Goal: Book appointment/travel/reservation

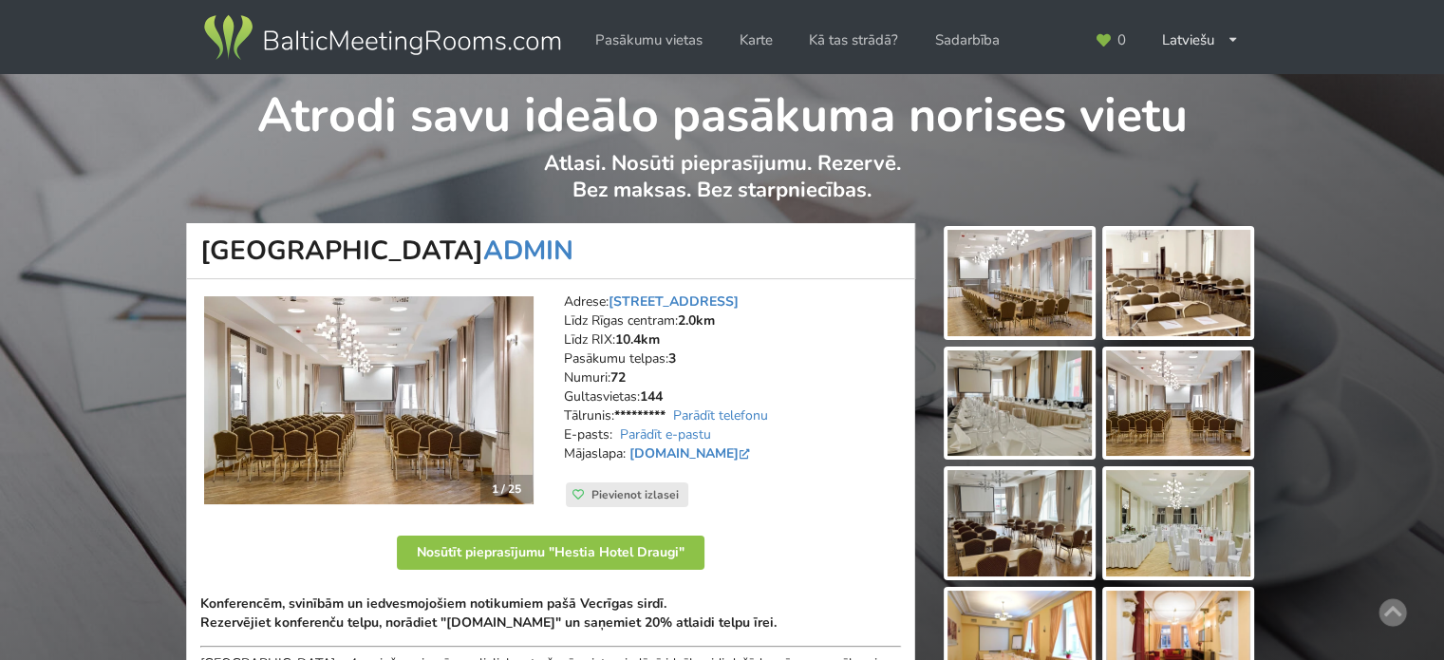
click at [305, 382] on img at bounding box center [368, 400] width 329 height 209
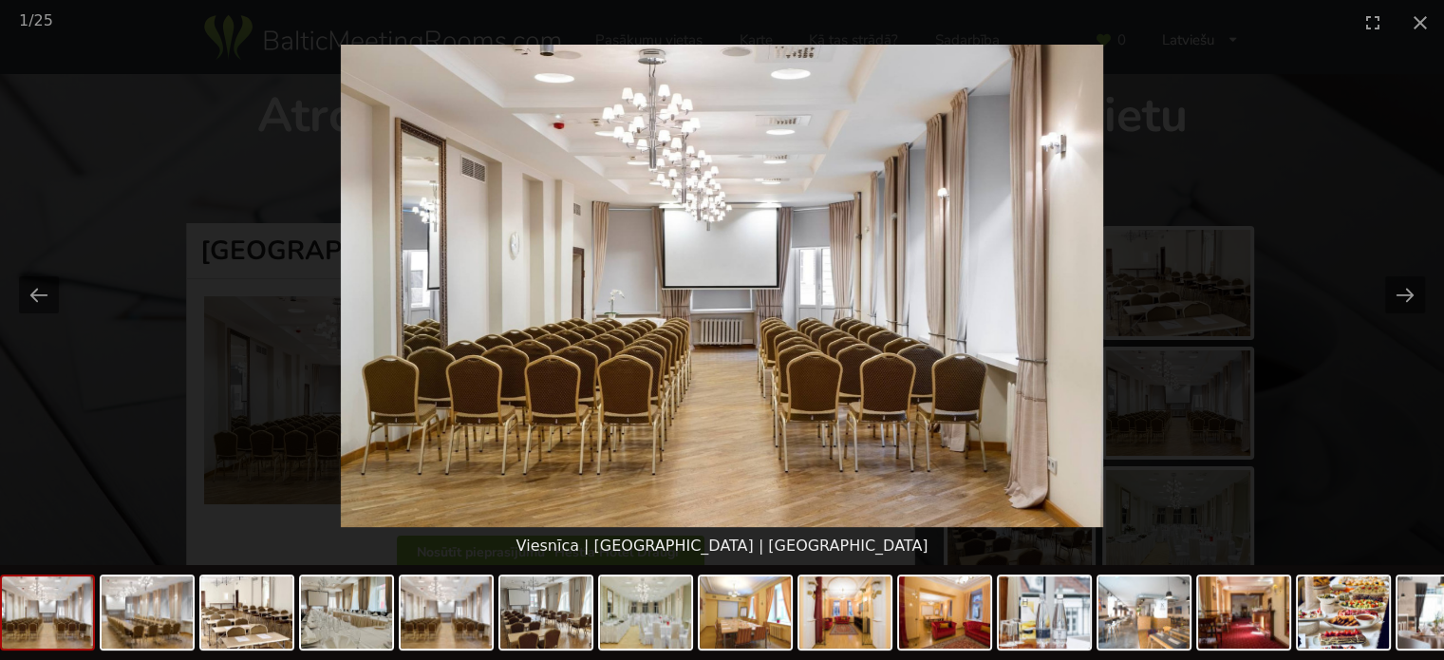
click at [1338, 360] on picture at bounding box center [722, 286] width 1444 height 482
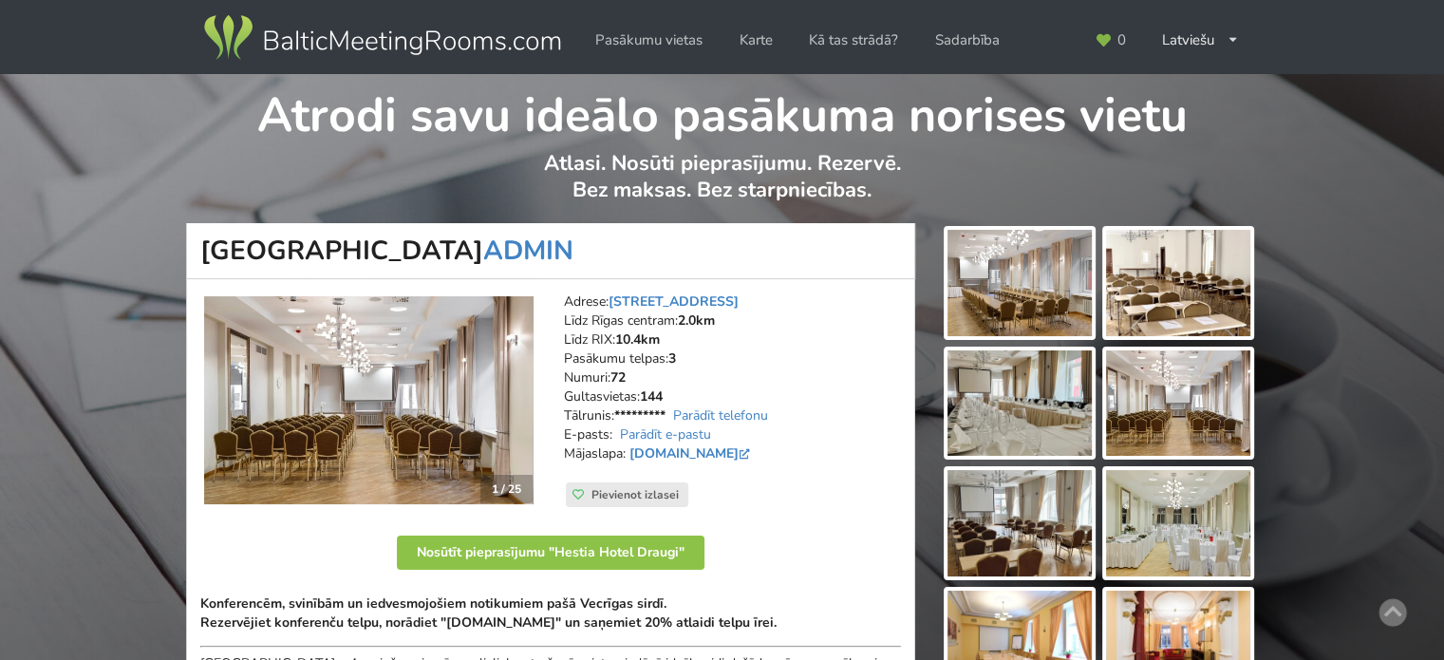
scroll to position [285, 0]
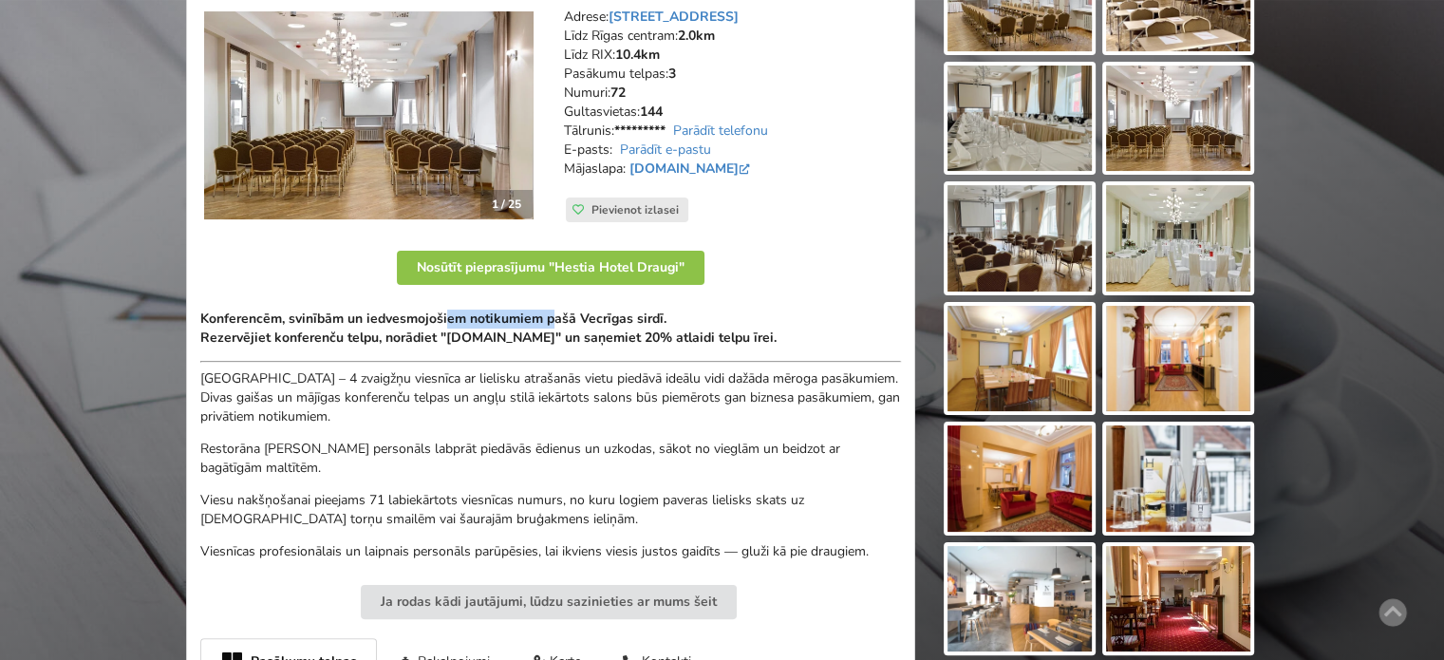
drag, startPoint x: 448, startPoint y: 310, endPoint x: 611, endPoint y: 326, distance: 164.0
click at [600, 326] on strong "Konferencēm, svinībām un iedvesmojošiem notikumiem pašā Vecrīgas sirdī. Rezervē…" at bounding box center [488, 327] width 576 height 37
click at [611, 326] on strong "Konferencēm, svinībām un iedvesmojošiem notikumiem pašā Vecrīgas sirdī. Rezervē…" at bounding box center [488, 327] width 576 height 37
click at [447, 318] on strong "Konferencēm, svinībām un iedvesmojošiem notikumiem pašā Vecrīgas sirdī. Rezervē…" at bounding box center [488, 327] width 576 height 37
click at [432, 318] on strong "Konferencēm, svinībām un iedvesmojošiem notikumiem pašā Vecrīgas sirdī. Rezervē…" at bounding box center [488, 327] width 576 height 37
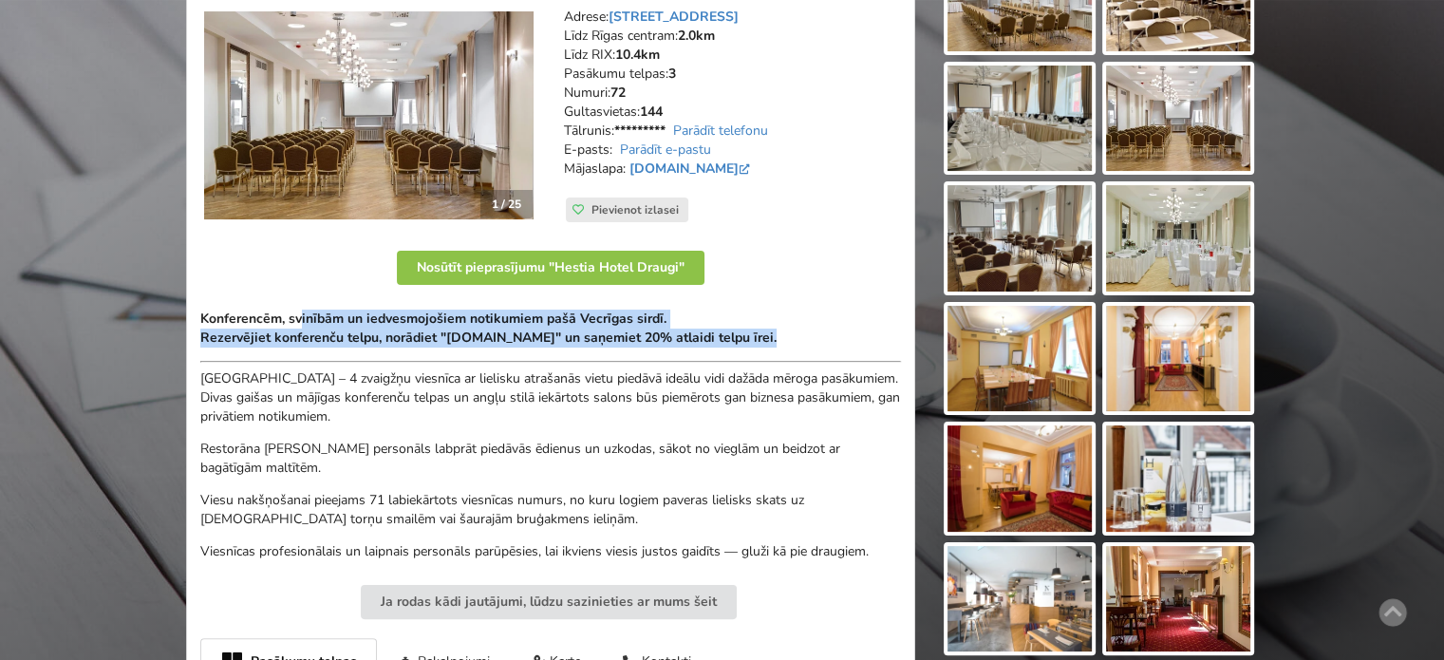
drag, startPoint x: 299, startPoint y: 314, endPoint x: 636, endPoint y: 348, distance: 338.7
click at [636, 348] on div "Konferencēm, svinībām un iedvesmojošiem notikumiem pašā Vecrīgas sirdī. Rezervē…" at bounding box center [550, 435] width 701 height 252
click at [573, 333] on strong "Konferencēm, svinībām un iedvesmojošiem notikumiem pašā Vecrīgas sirdī. Rezervē…" at bounding box center [488, 327] width 576 height 37
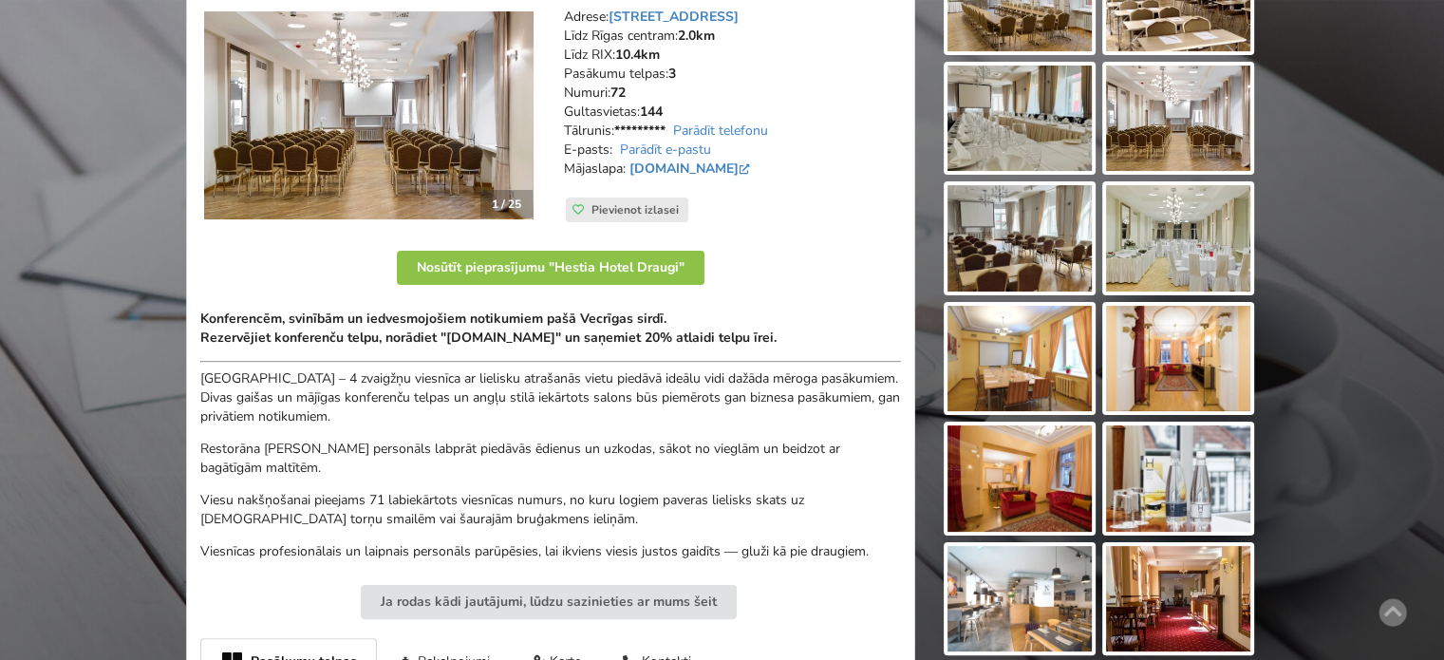
drag, startPoint x: 313, startPoint y: 318, endPoint x: 430, endPoint y: 327, distance: 117.1
click at [382, 322] on strong "Konferencēm, svinībām un iedvesmojošiem notikumiem pašā Vecrīgas sirdī. Rezervē…" at bounding box center [488, 327] width 576 height 37
click at [488, 336] on strong "Konferencēm, svinībām un iedvesmojošiem notikumiem pašā Vecrīgas sirdī. Rezervē…" at bounding box center [488, 327] width 576 height 37
drag, startPoint x: 721, startPoint y: 340, endPoint x: 516, endPoint y: 328, distance: 205.3
click at [649, 333] on strong "Konferencēm, svinībām un iedvesmojošiem notikumiem pašā Vecrīgas sirdī. Rezervē…" at bounding box center [488, 327] width 576 height 37
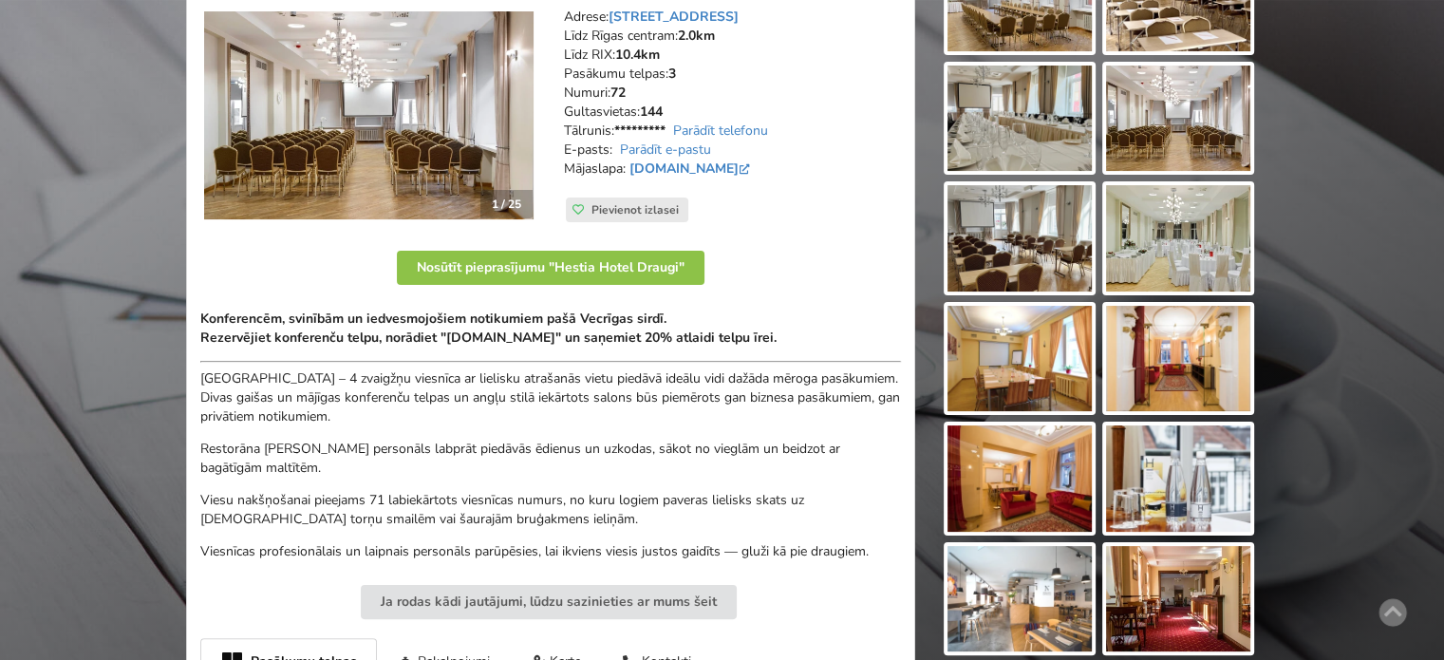
click at [516, 328] on strong "Konferencēm, svinībām un iedvesmojošiem notikumiem pašā Vecrīgas sirdī. Rezervē…" at bounding box center [488, 327] width 576 height 37
drag, startPoint x: 355, startPoint y: 420, endPoint x: 592, endPoint y: 481, distance: 245.2
click at [581, 477] on div "Konferencēm, svinībām un iedvesmojošiem notikumiem pašā Vecrīgas sirdī. Rezervē…" at bounding box center [550, 435] width 701 height 252
click at [592, 481] on div "Konferencēm, svinībām un iedvesmojošiem notikumiem pašā Vecrīgas sirdī. Rezervē…" at bounding box center [550, 435] width 701 height 252
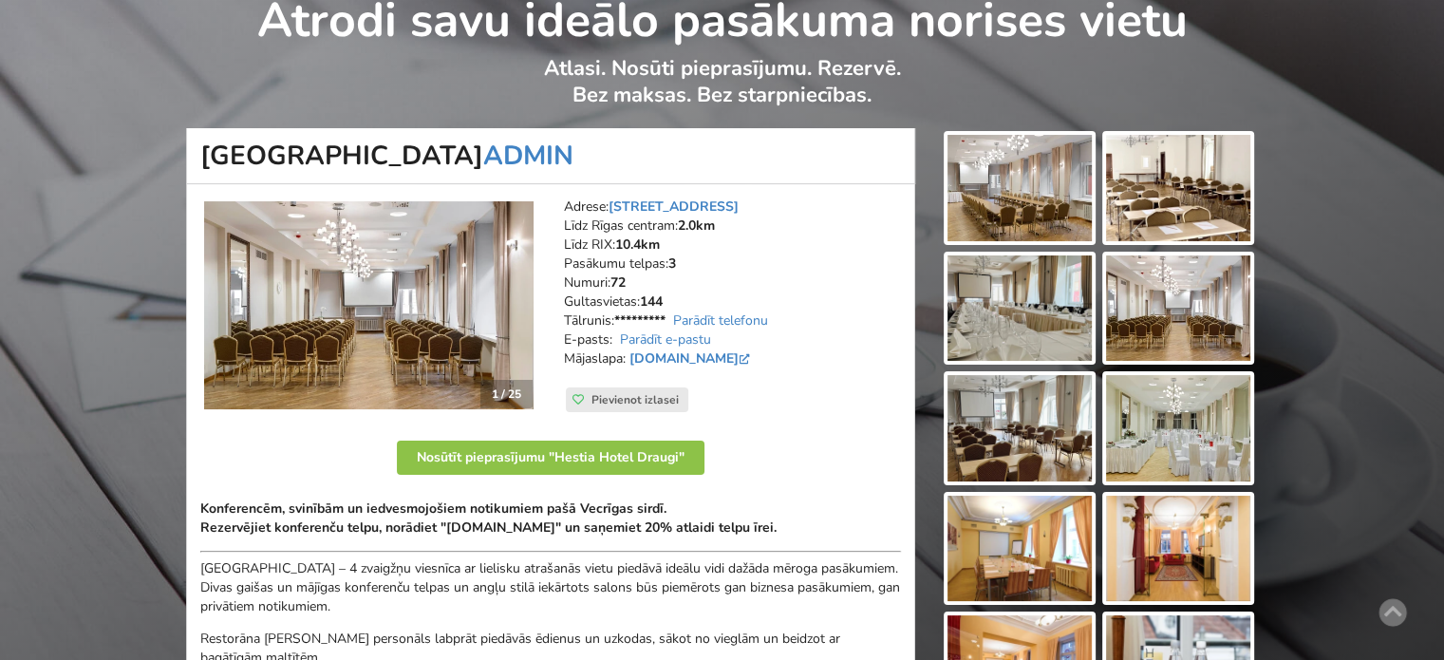
scroll to position [0, 0]
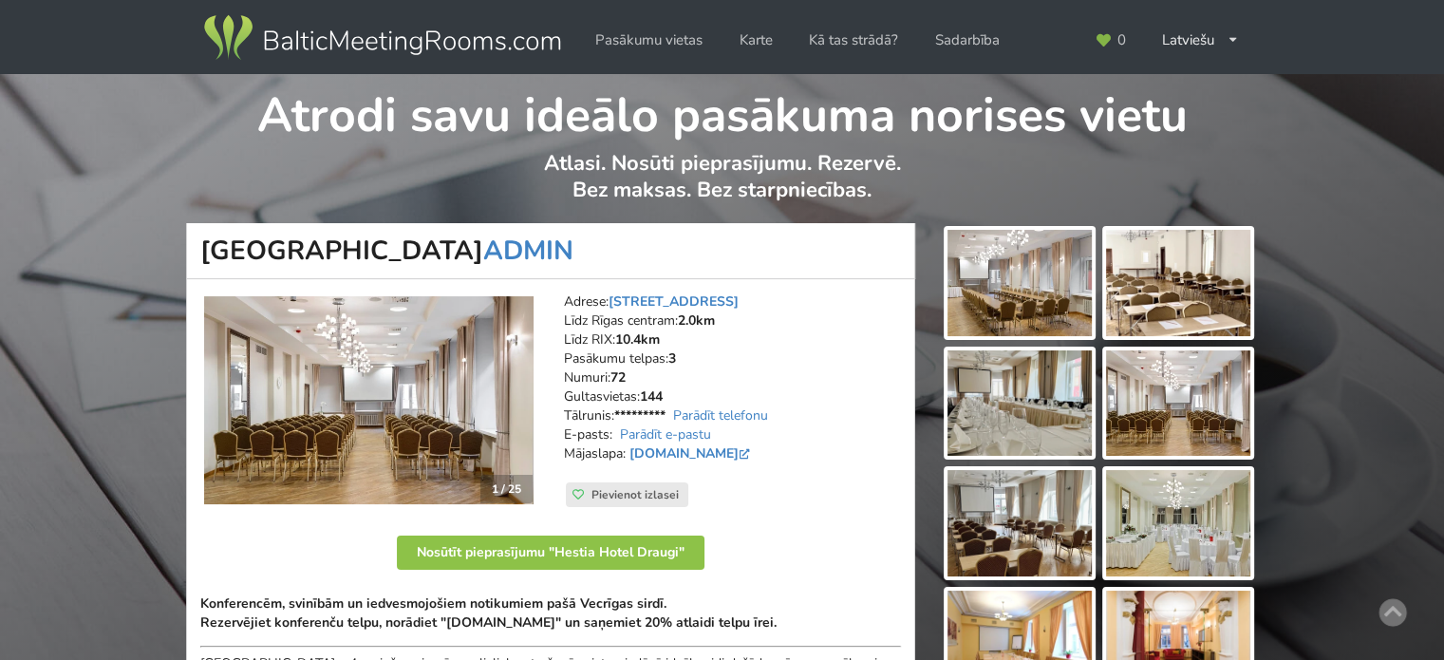
click at [441, 367] on img at bounding box center [368, 400] width 329 height 209
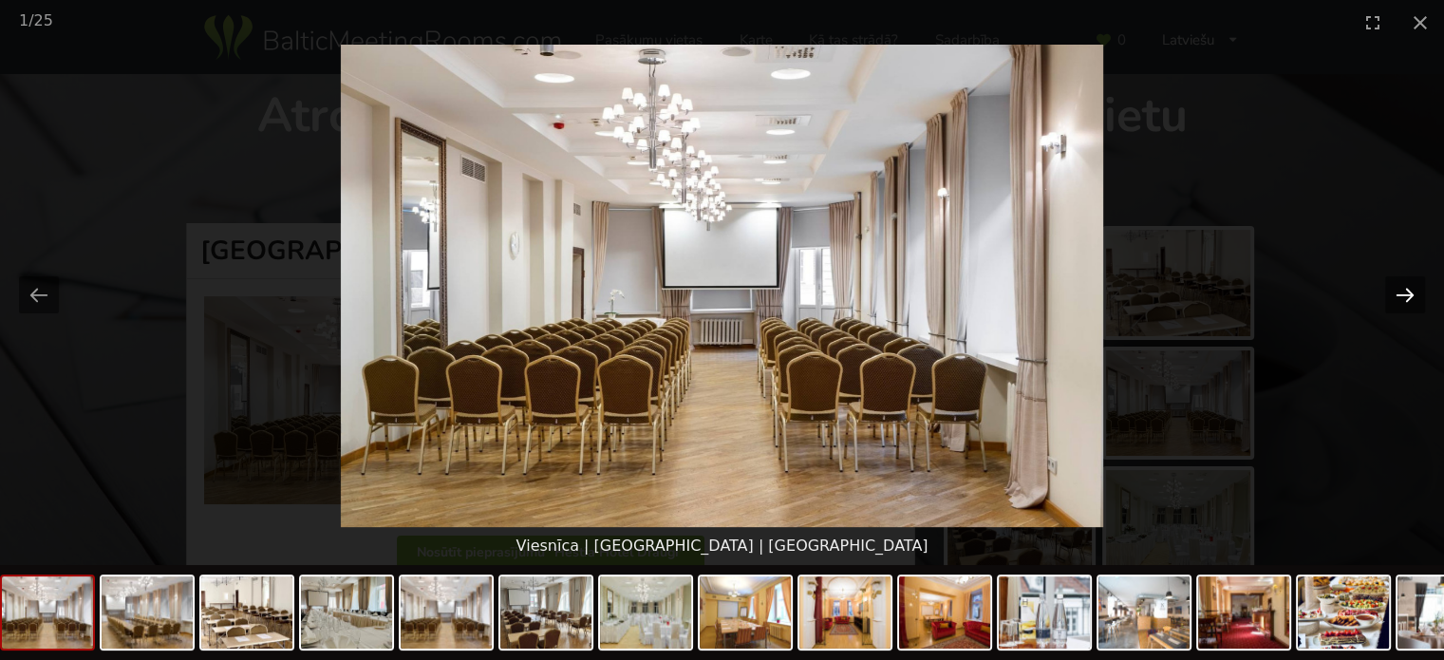
click at [1416, 295] on button "Next slide" at bounding box center [1405, 294] width 40 height 37
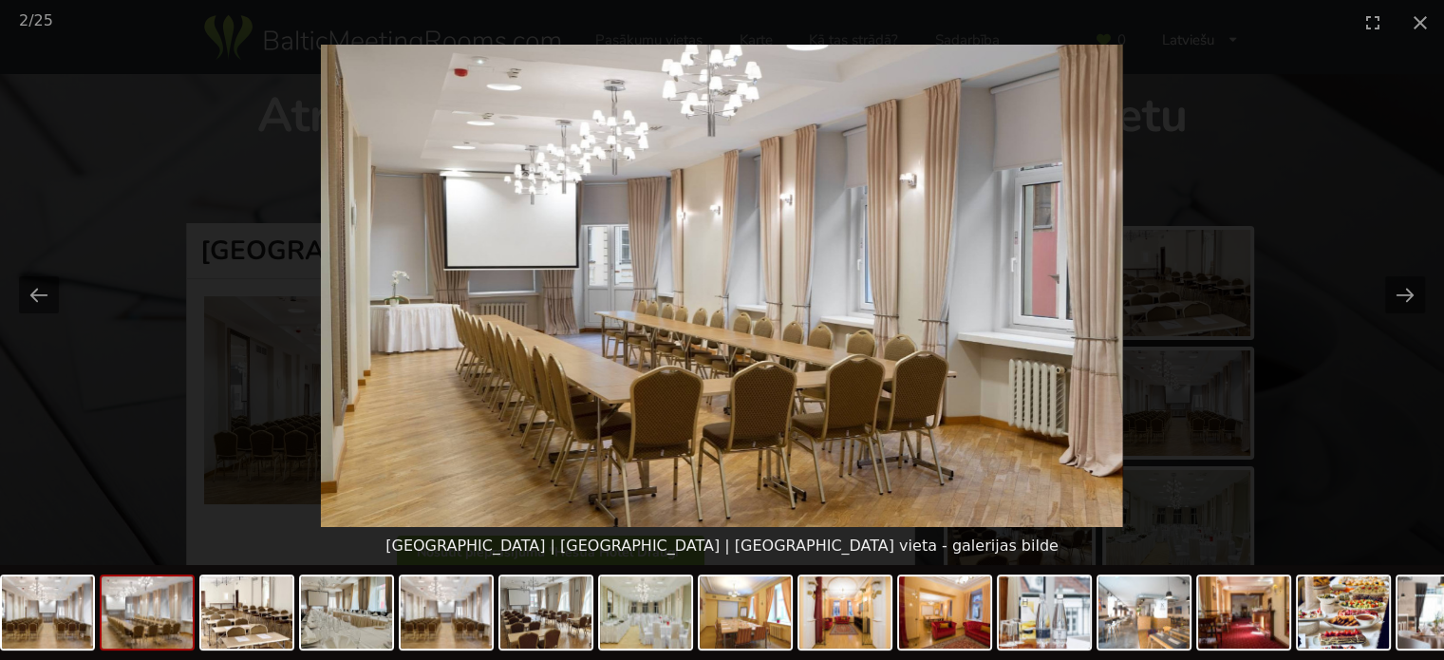
click at [1389, 314] on picture at bounding box center [722, 286] width 1444 height 482
click at [1410, 296] on button "Next slide" at bounding box center [1405, 294] width 40 height 37
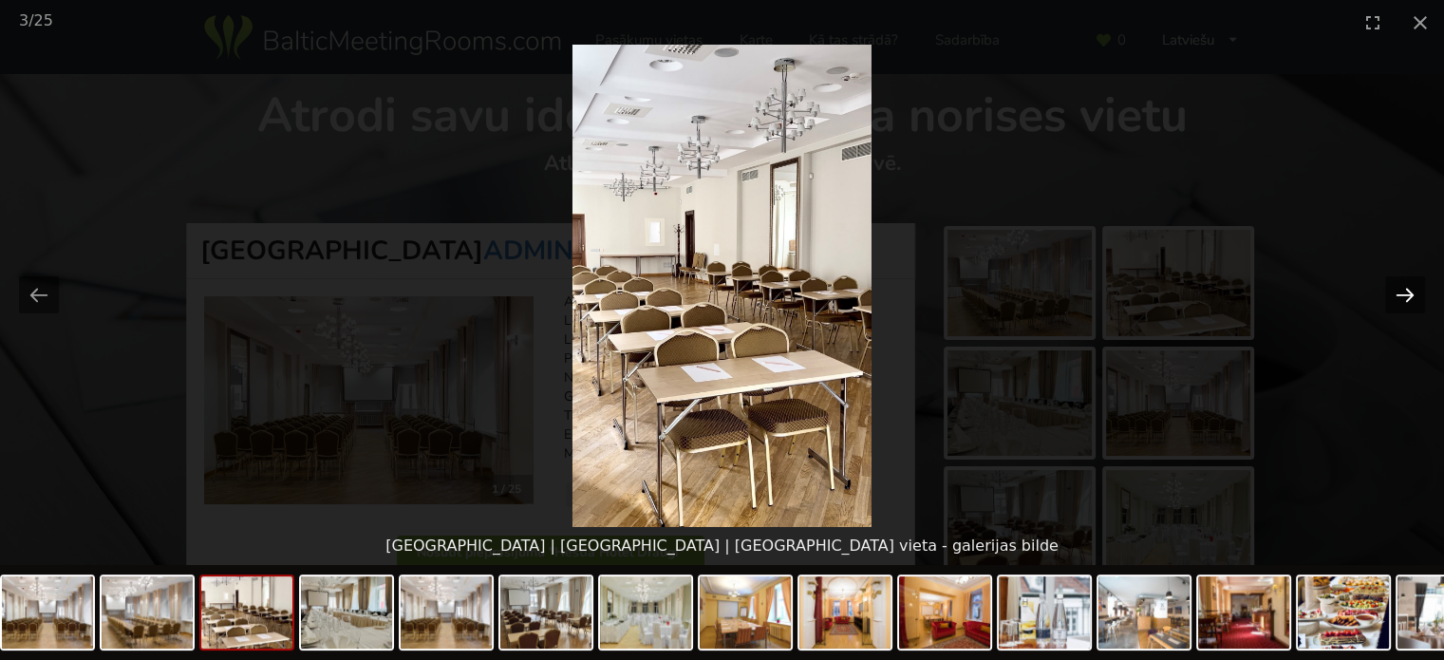
click at [1410, 296] on button "Next slide" at bounding box center [1405, 294] width 40 height 37
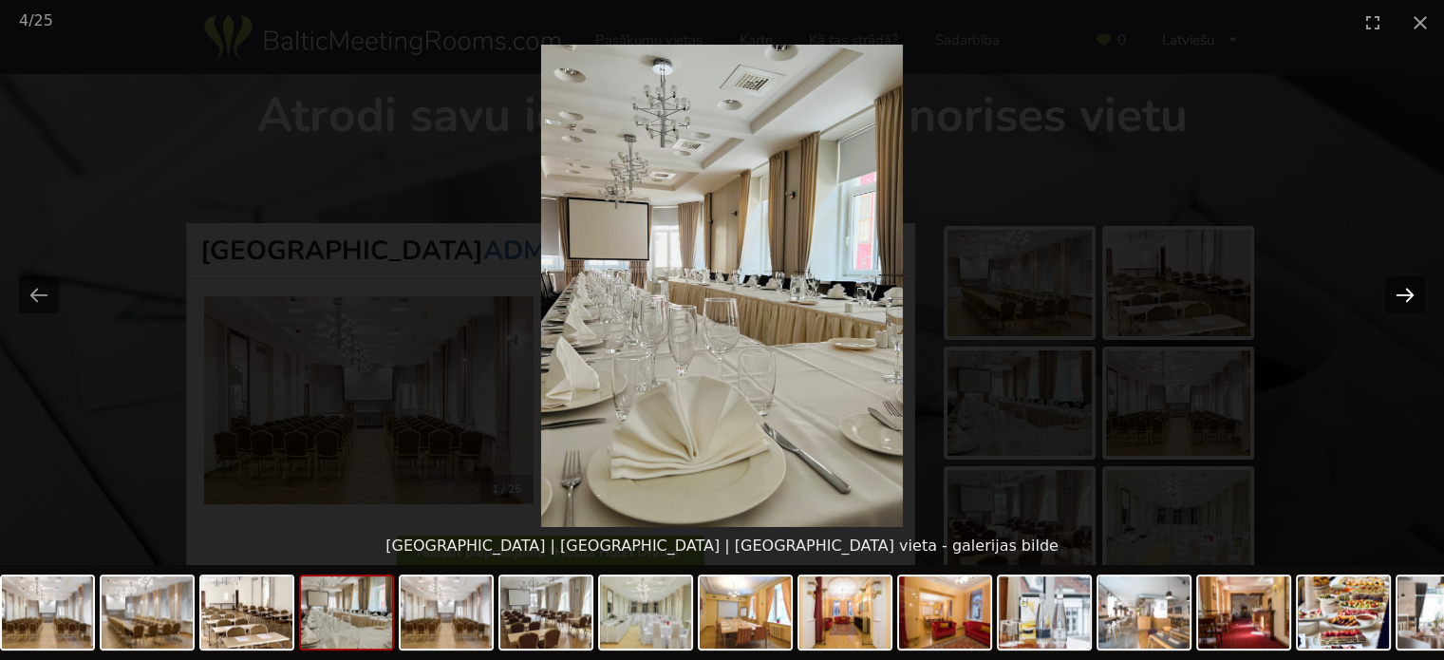
click at [1409, 307] on button "Next slide" at bounding box center [1405, 294] width 40 height 37
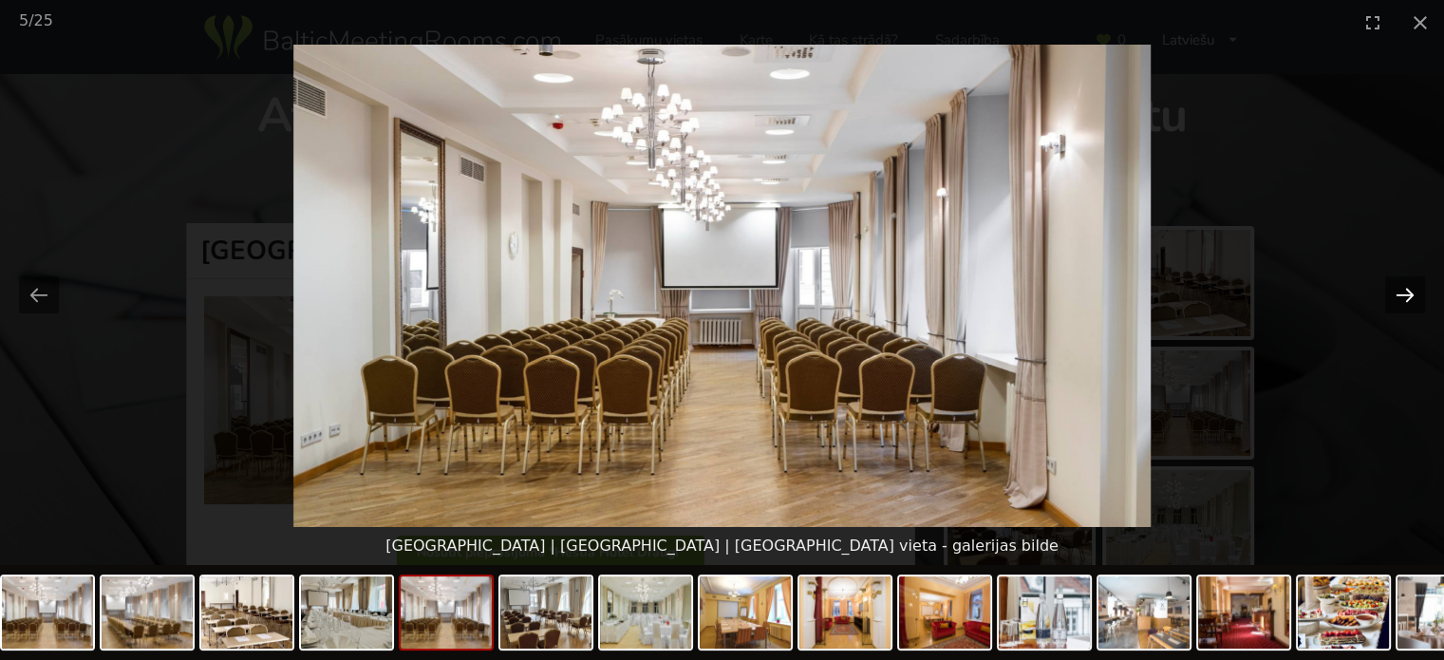
click at [1409, 307] on button "Next slide" at bounding box center [1405, 294] width 40 height 37
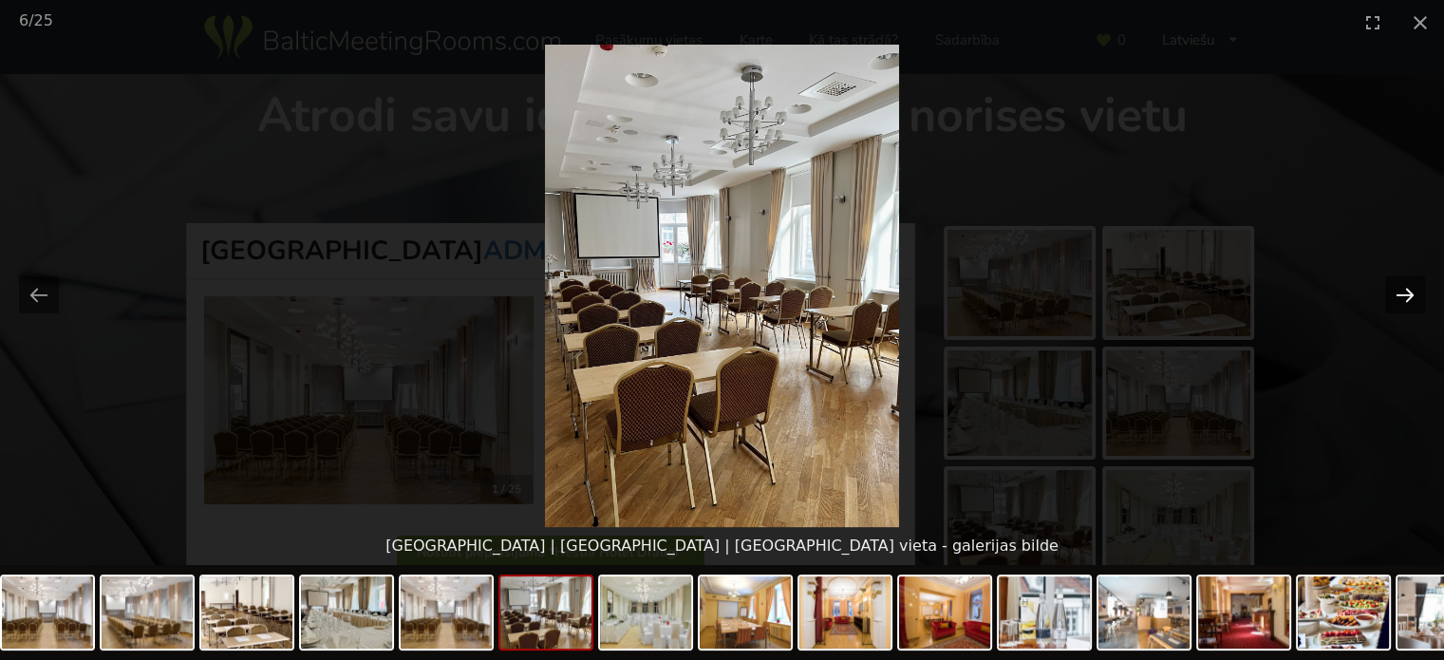
click at [1409, 307] on button "Next slide" at bounding box center [1405, 294] width 40 height 37
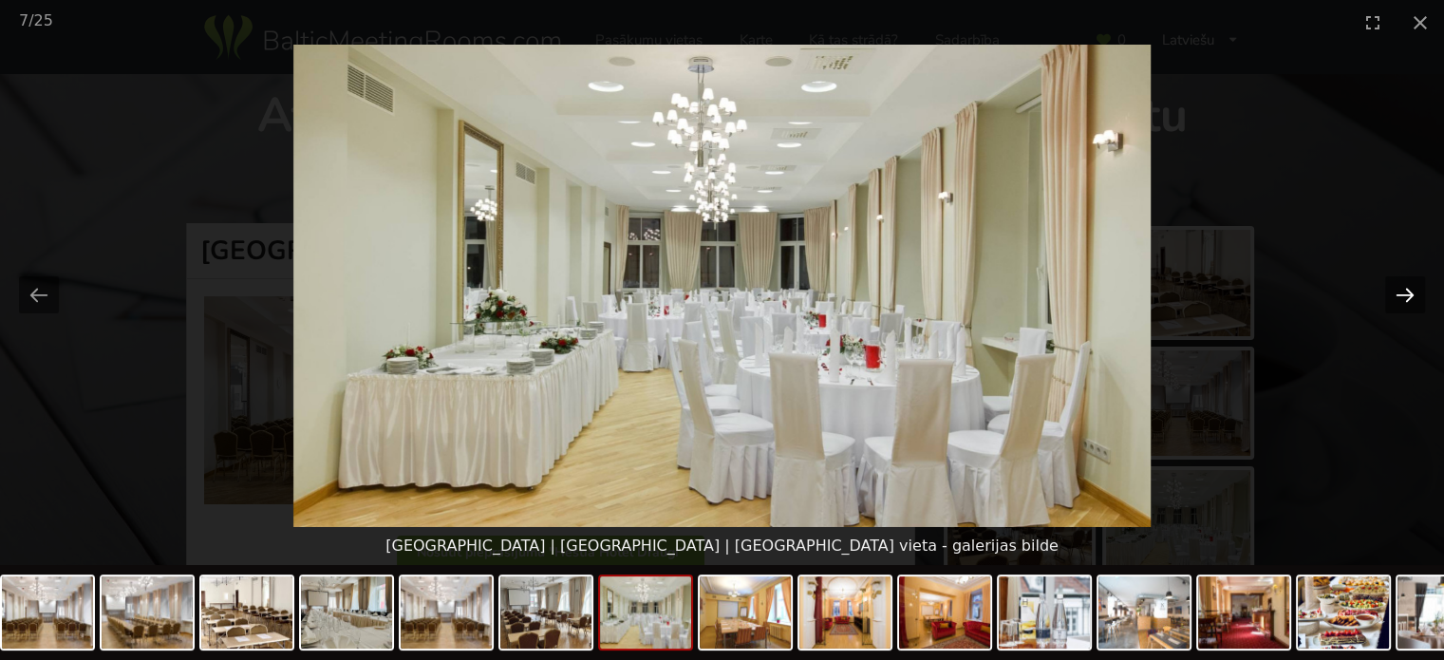
click at [1409, 307] on button "Next slide" at bounding box center [1405, 294] width 40 height 37
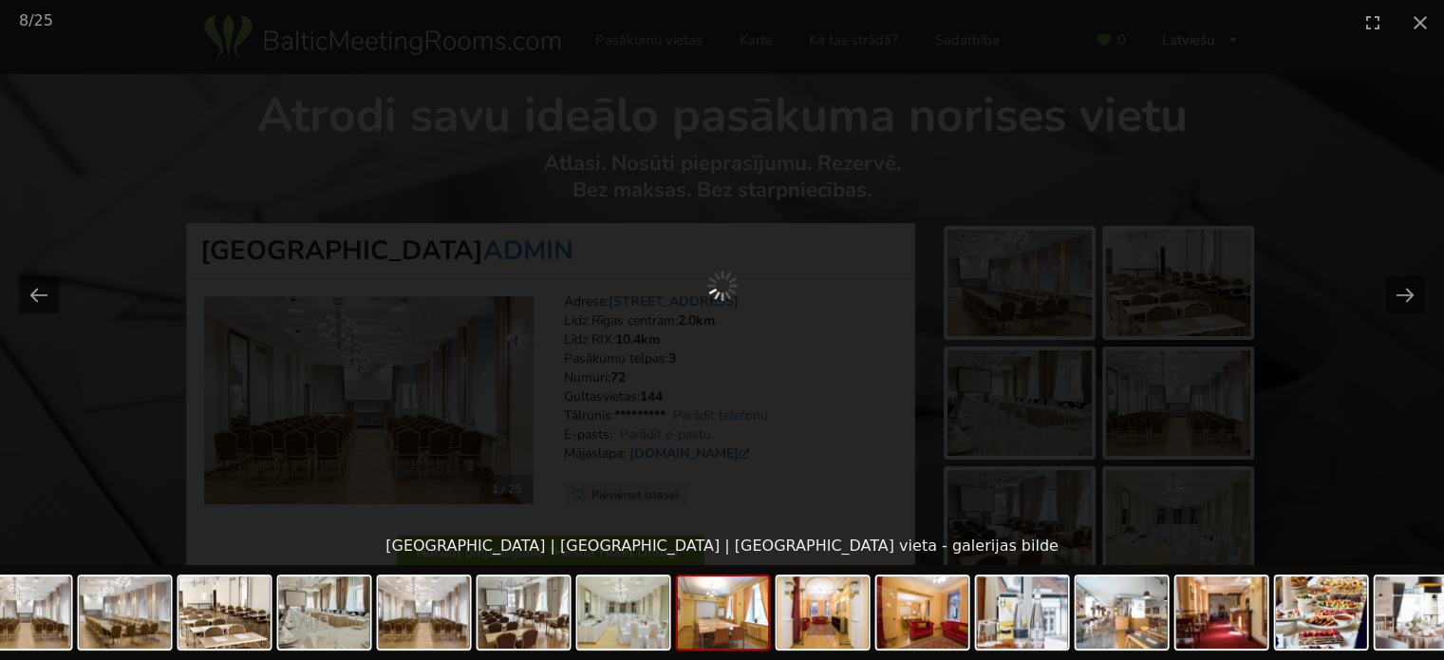
click at [1228, 185] on div at bounding box center [722, 286] width 1444 height 482
click at [1420, 20] on button "Close gallery" at bounding box center [1419, 22] width 47 height 45
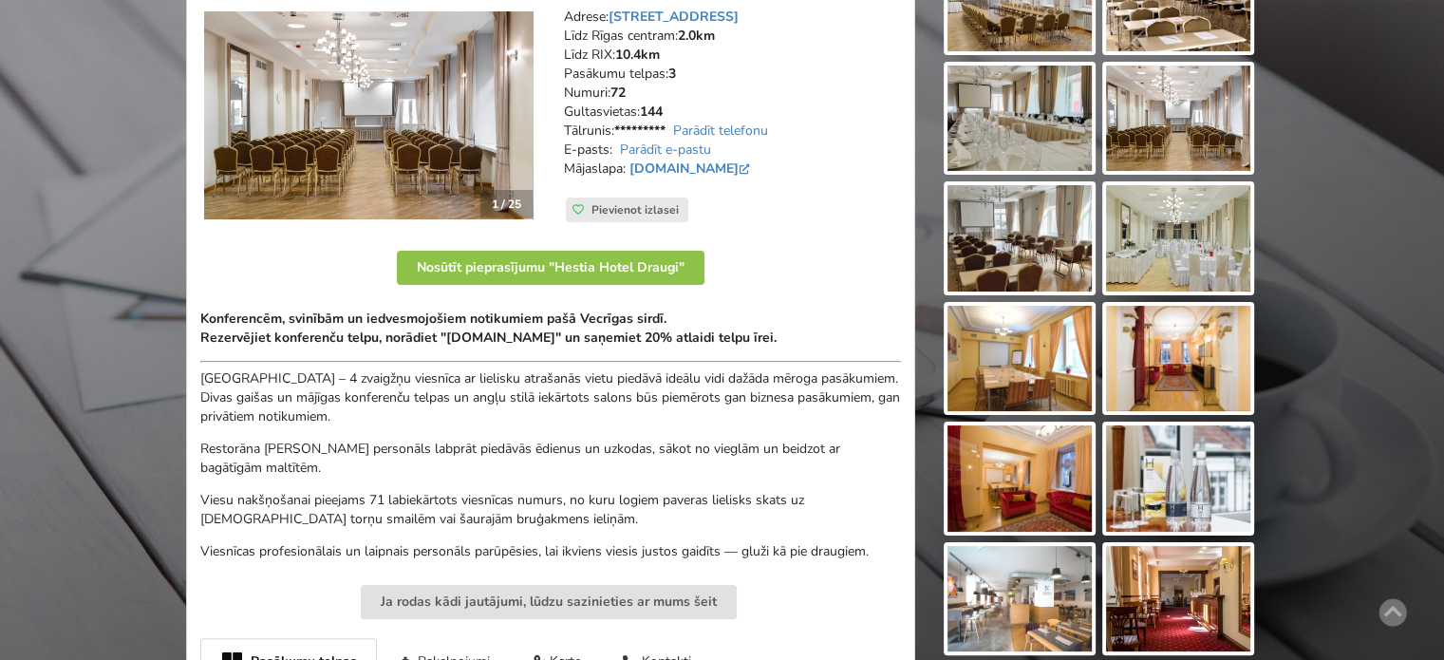
scroll to position [190, 0]
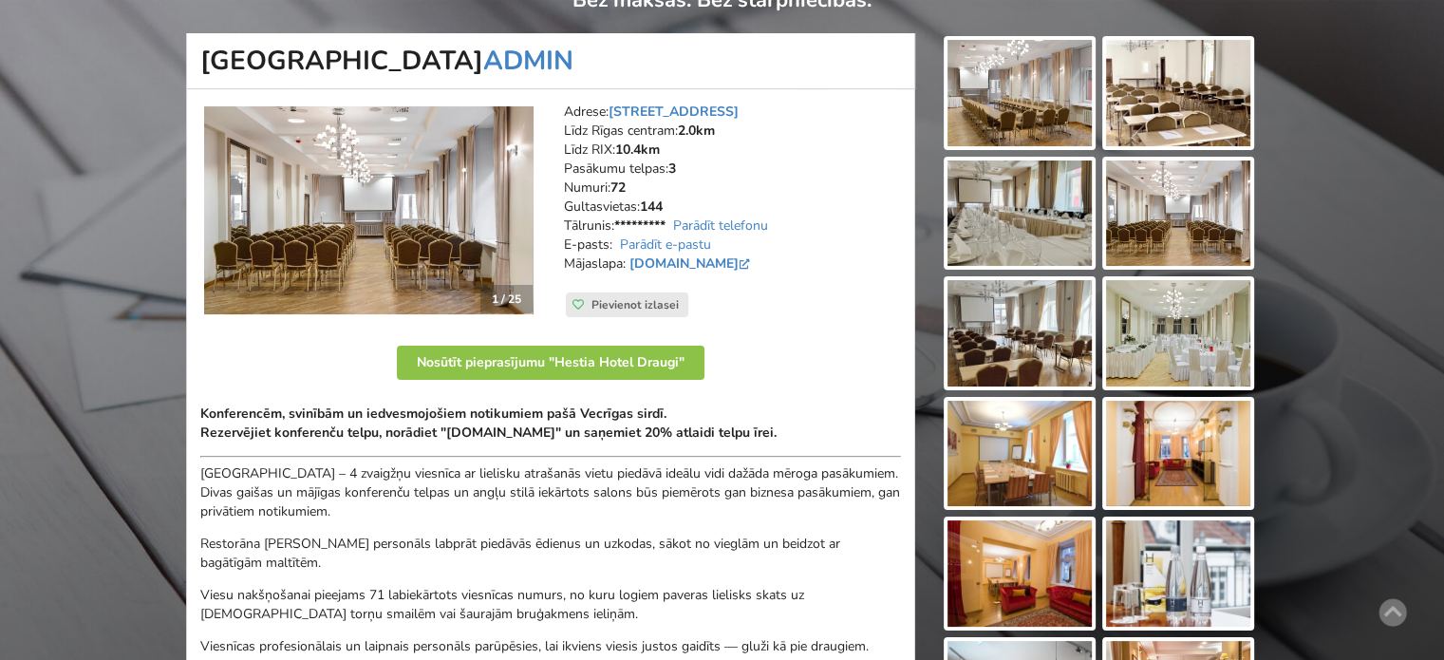
click at [1203, 299] on img at bounding box center [1178, 333] width 144 height 106
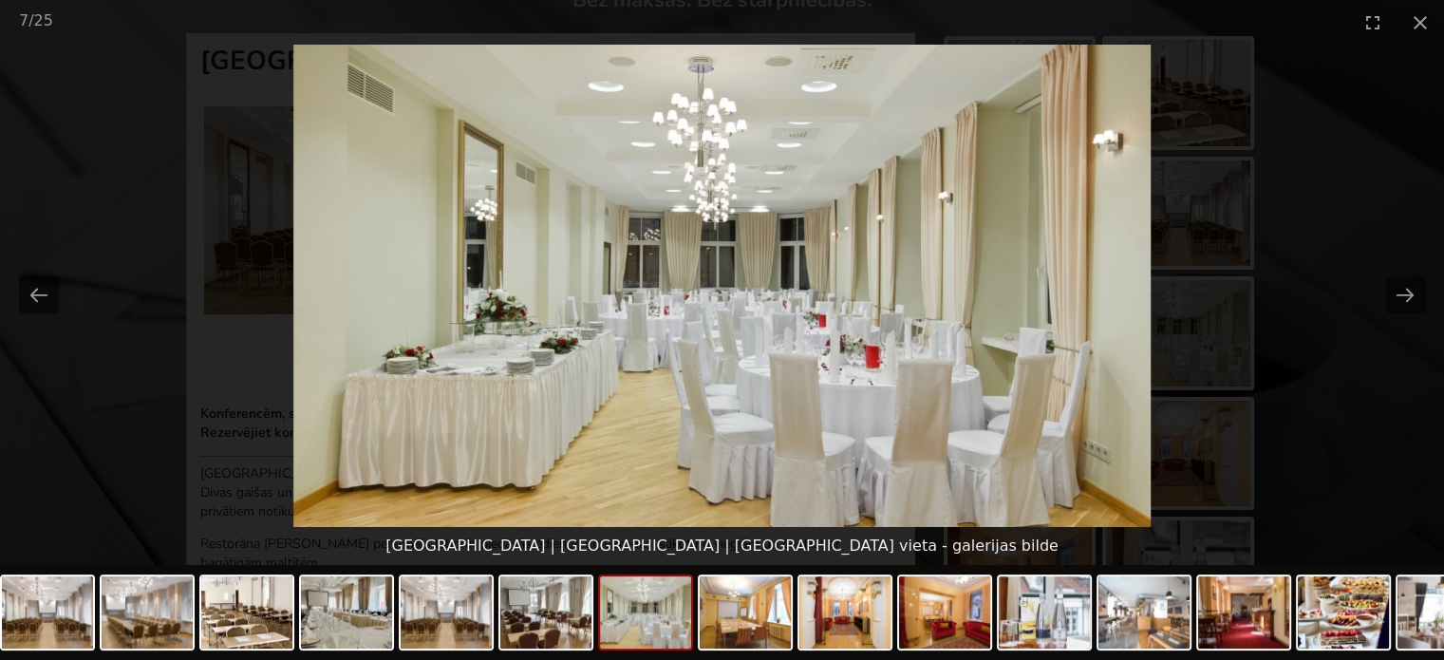
scroll to position [0, 0]
click at [1352, 399] on picture at bounding box center [722, 286] width 1444 height 482
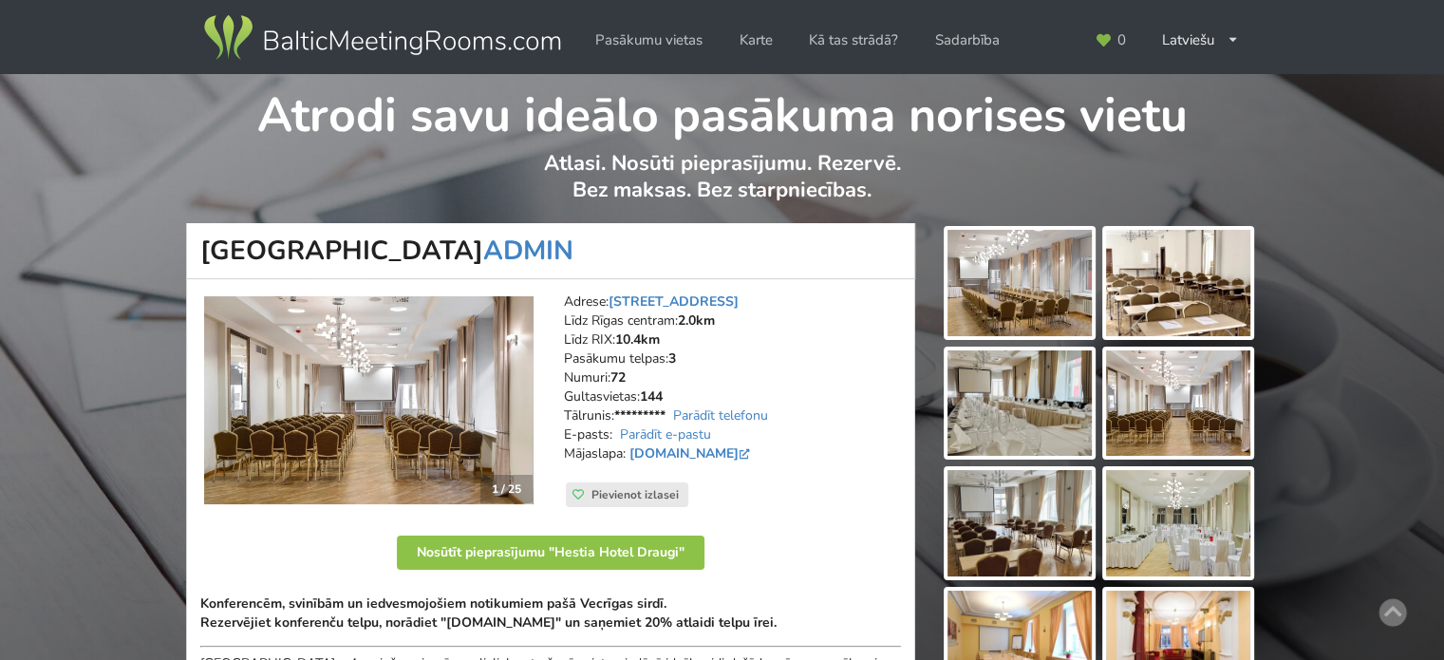
click at [1058, 293] on img at bounding box center [1019, 283] width 144 height 106
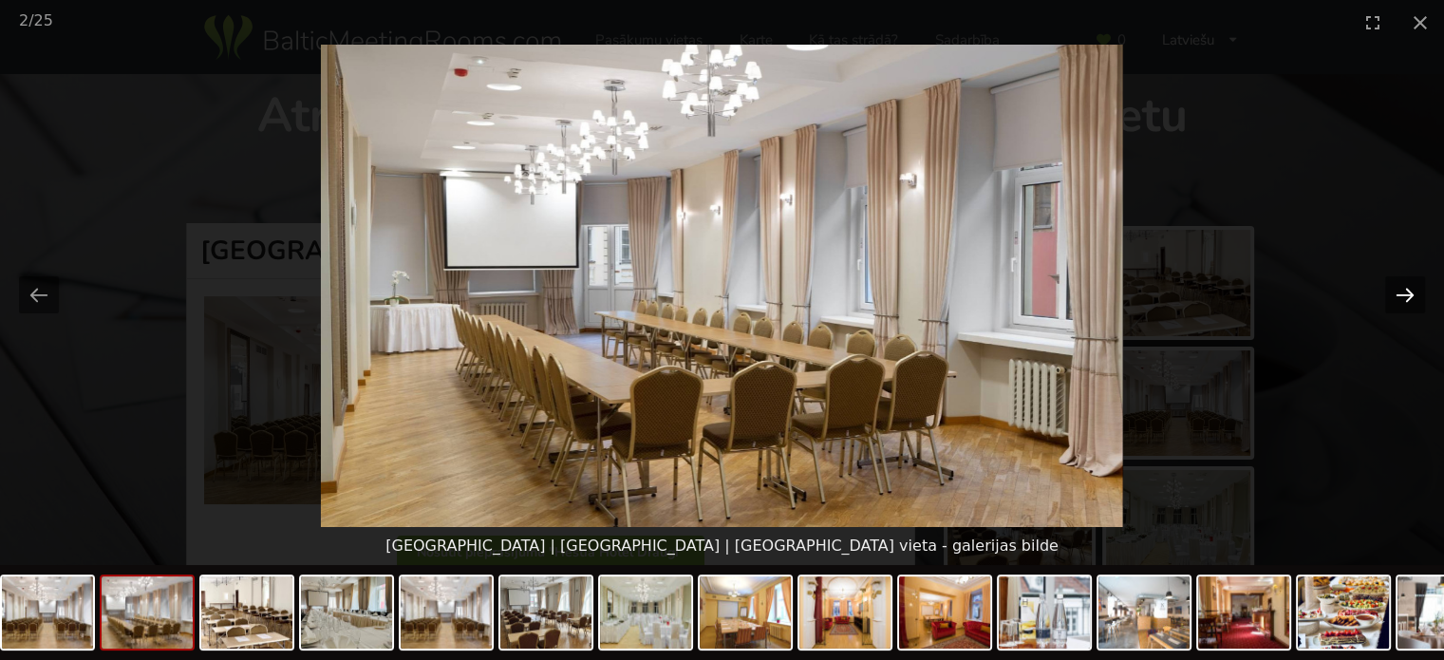
click at [1405, 303] on button "Next slide" at bounding box center [1405, 294] width 40 height 37
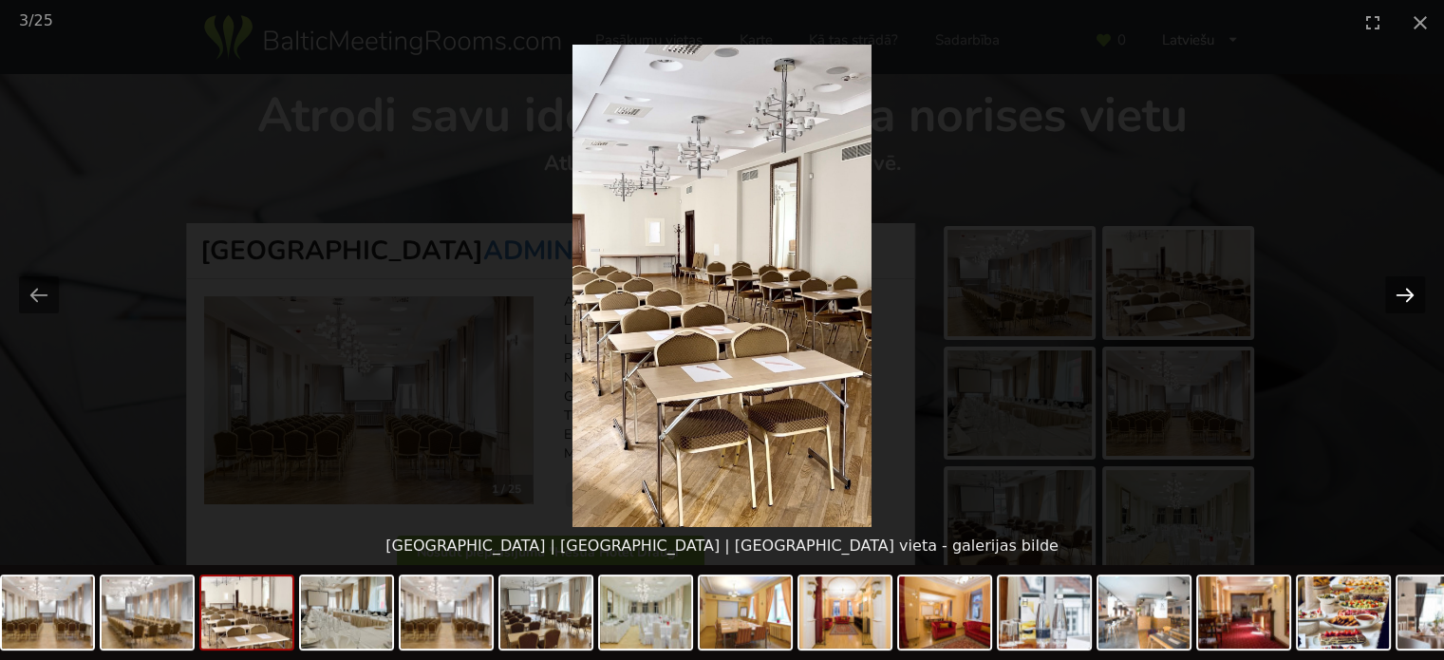
click at [1405, 303] on button "Next slide" at bounding box center [1405, 294] width 40 height 37
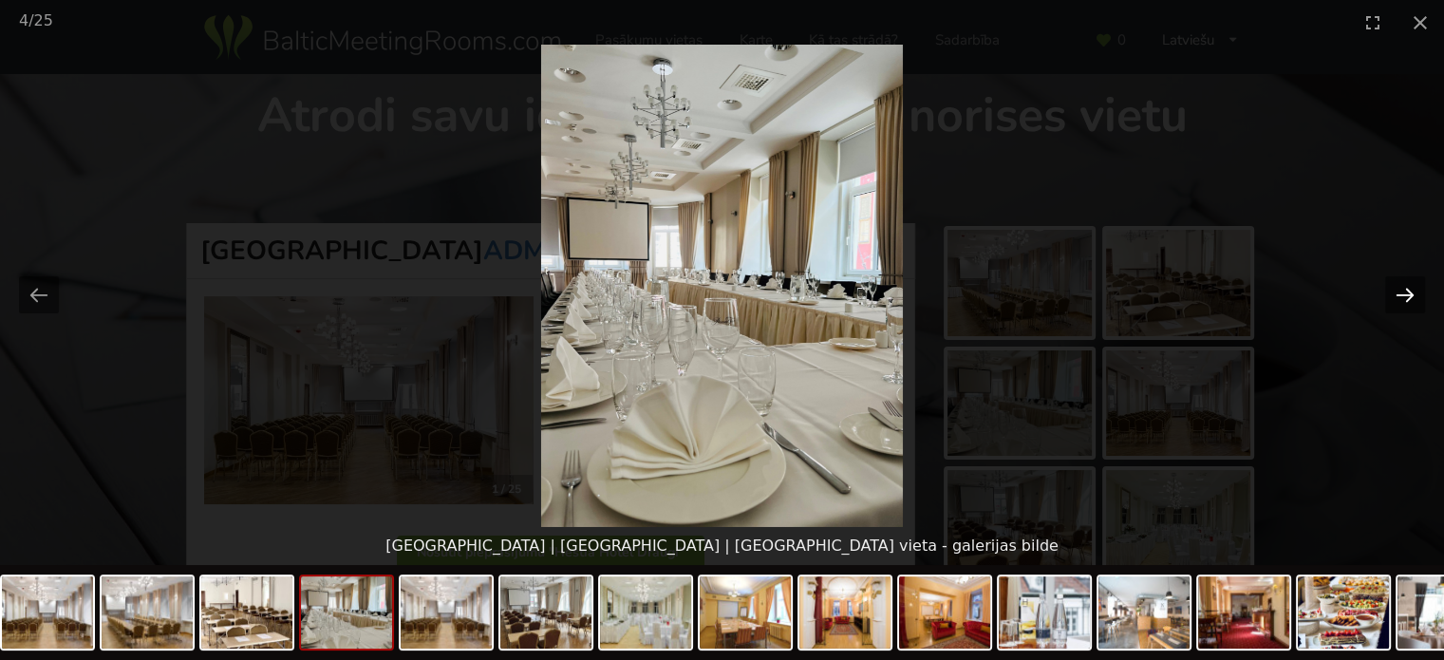
click at [1405, 303] on button "Next slide" at bounding box center [1405, 294] width 40 height 37
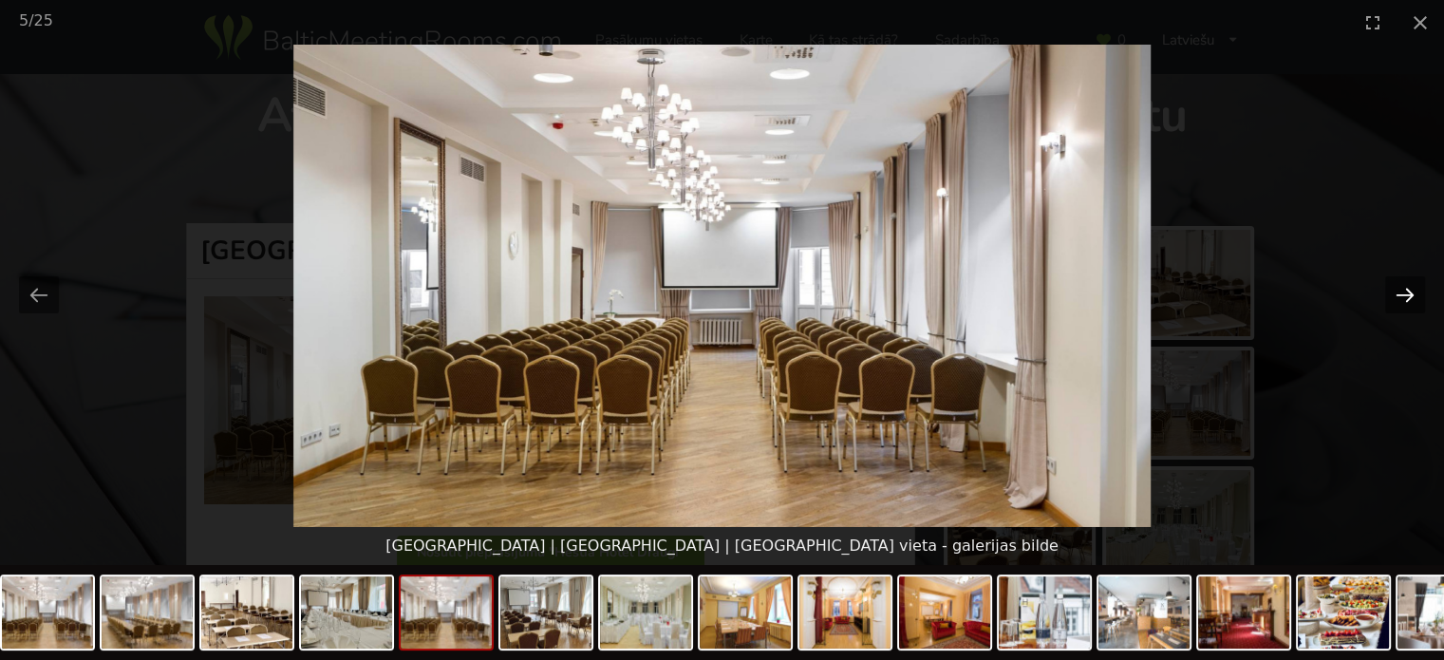
click at [1405, 303] on button "Next slide" at bounding box center [1405, 294] width 40 height 37
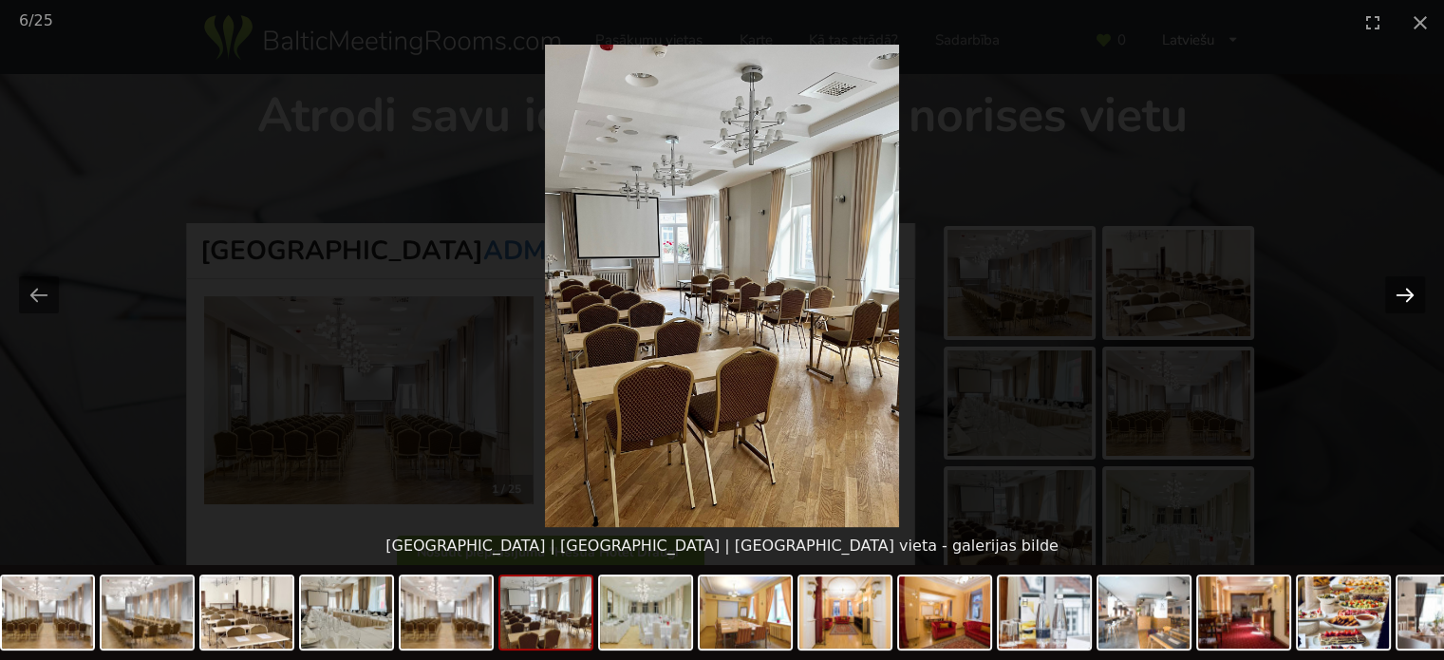
click at [1405, 303] on button "Next slide" at bounding box center [1405, 294] width 40 height 37
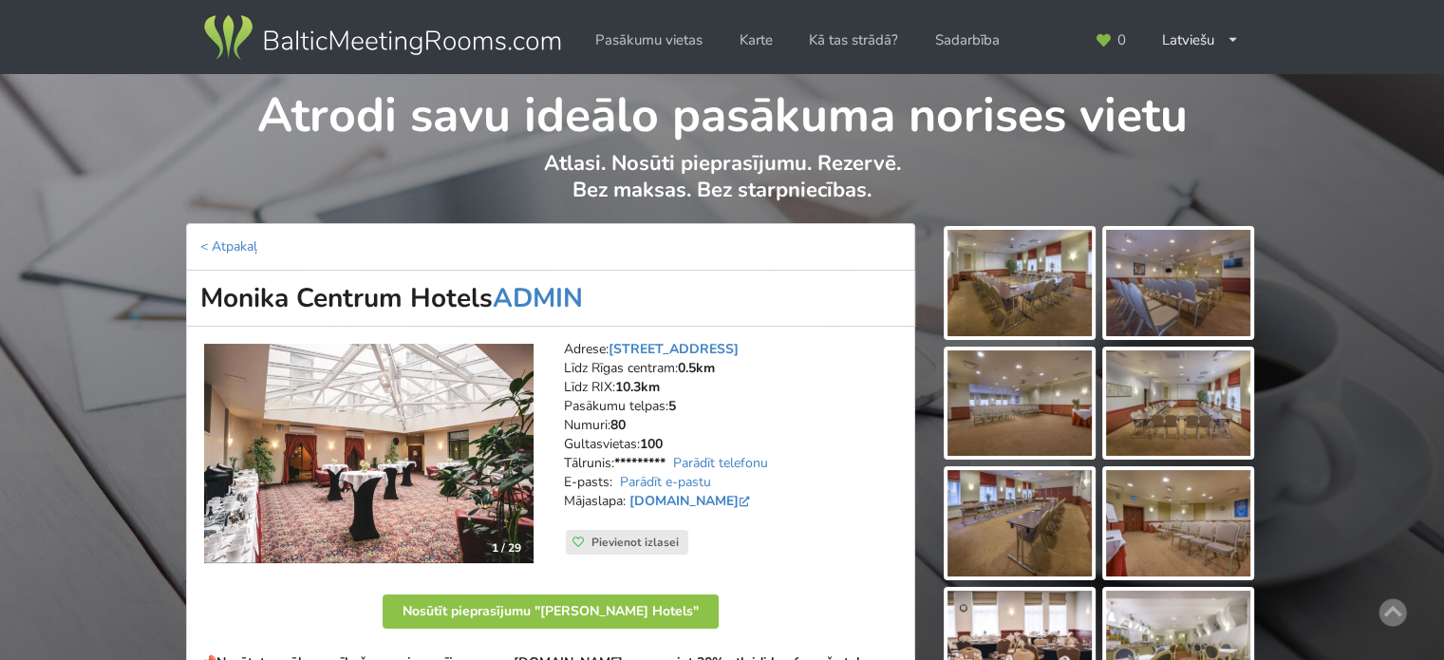
click at [423, 29] on img at bounding box center [382, 37] width 364 height 53
click at [370, 50] on img at bounding box center [382, 37] width 364 height 53
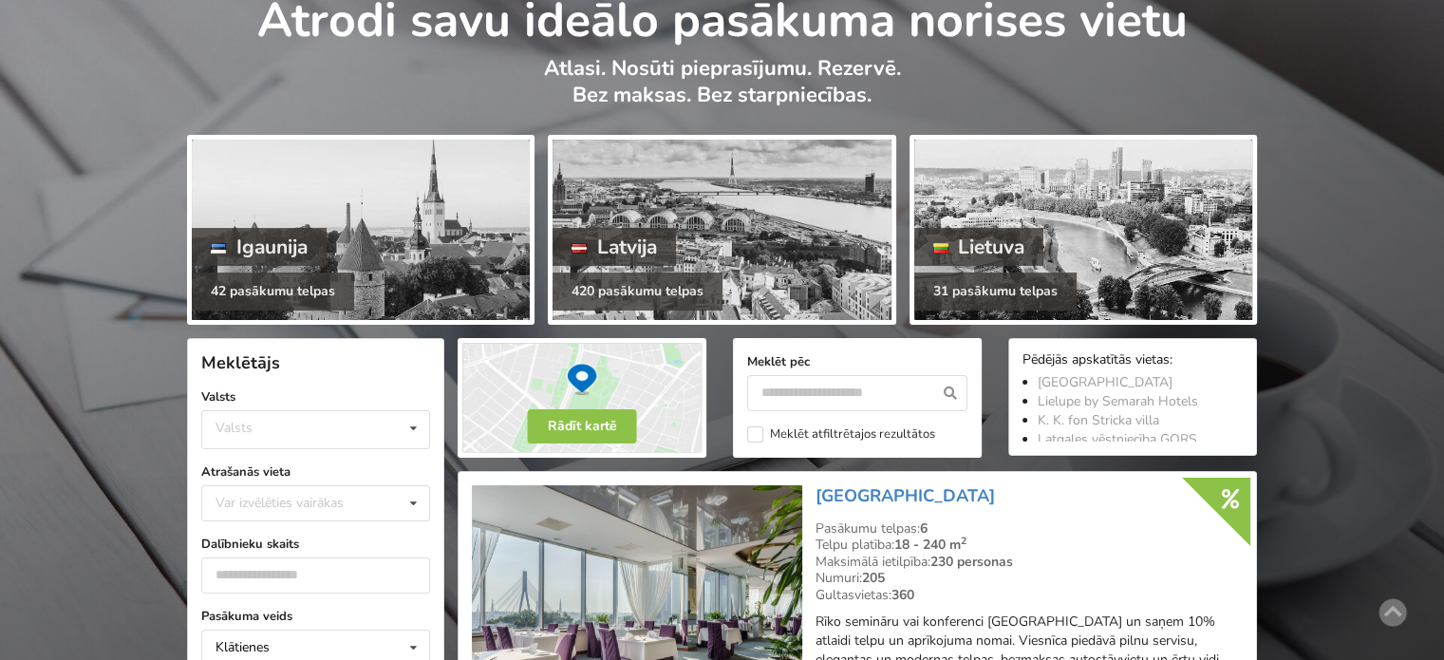
scroll to position [285, 0]
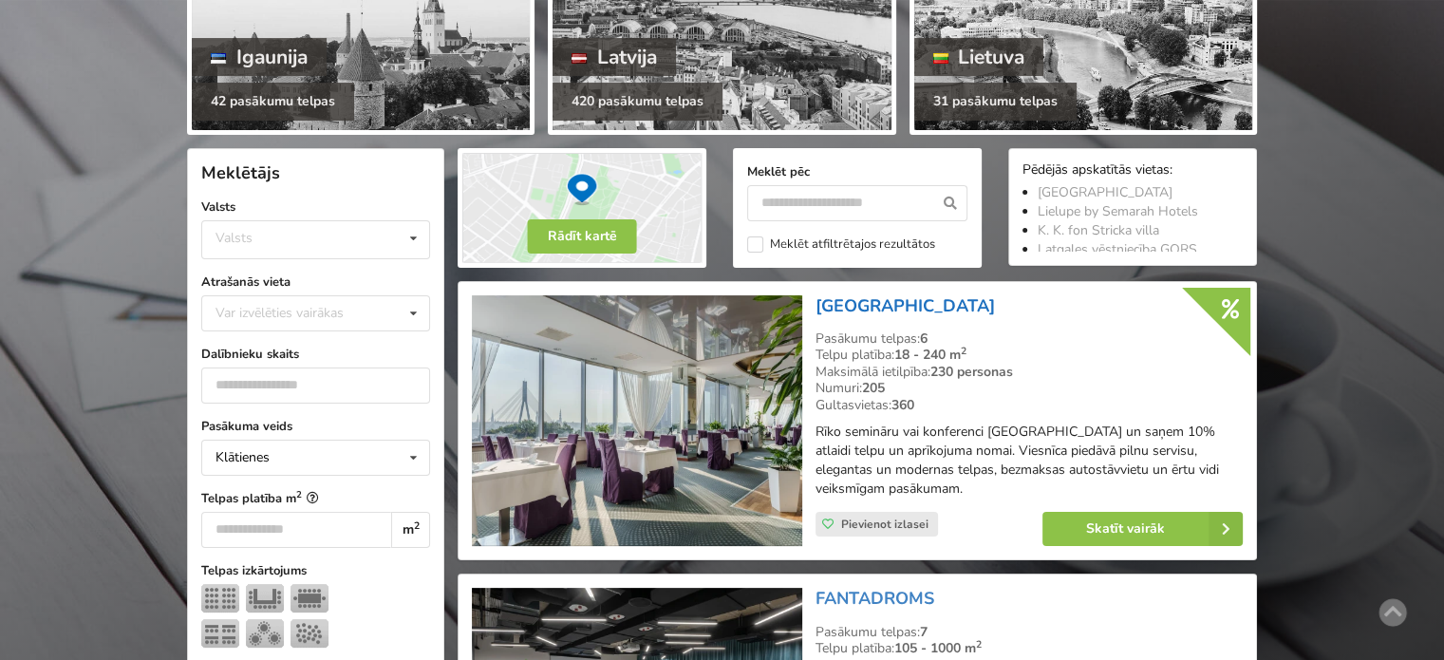
click at [854, 299] on link "Riga Islande Hotel" at bounding box center [904, 305] width 179 height 23
click at [908, 308] on link "Riga Islande Hotel" at bounding box center [904, 305] width 179 height 23
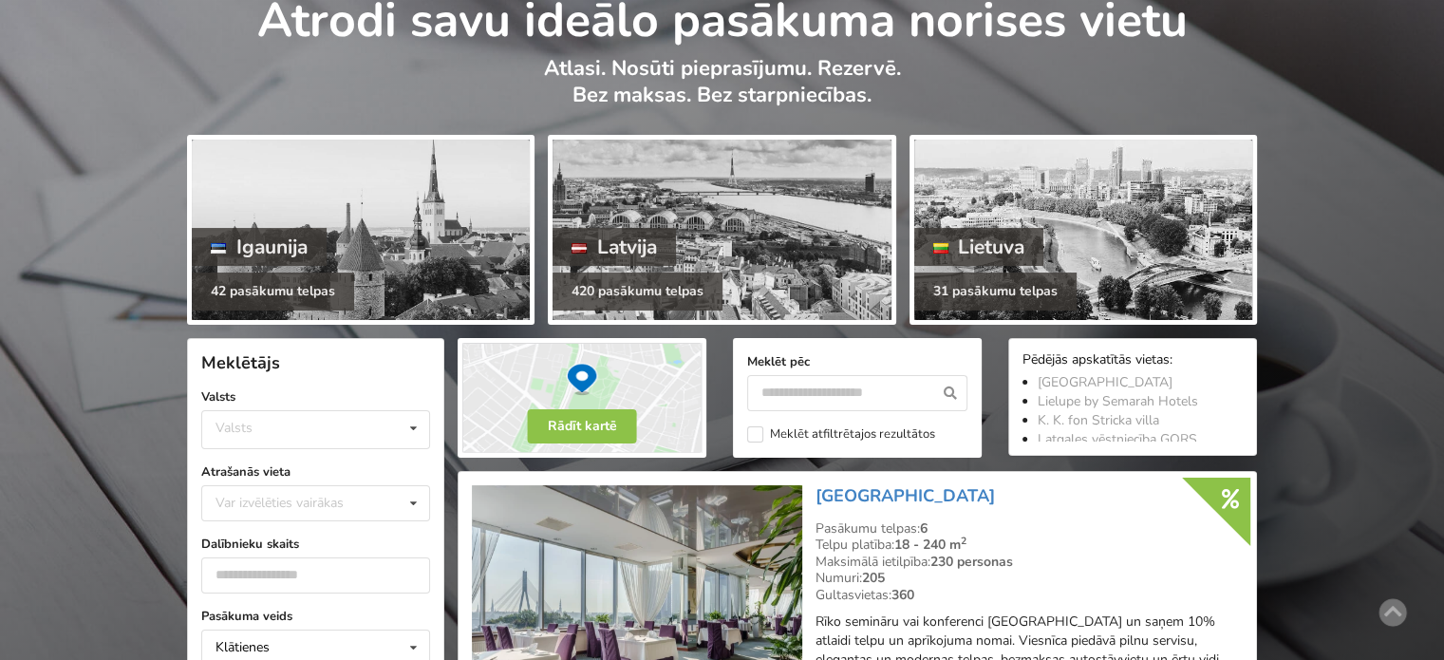
scroll to position [0, 0]
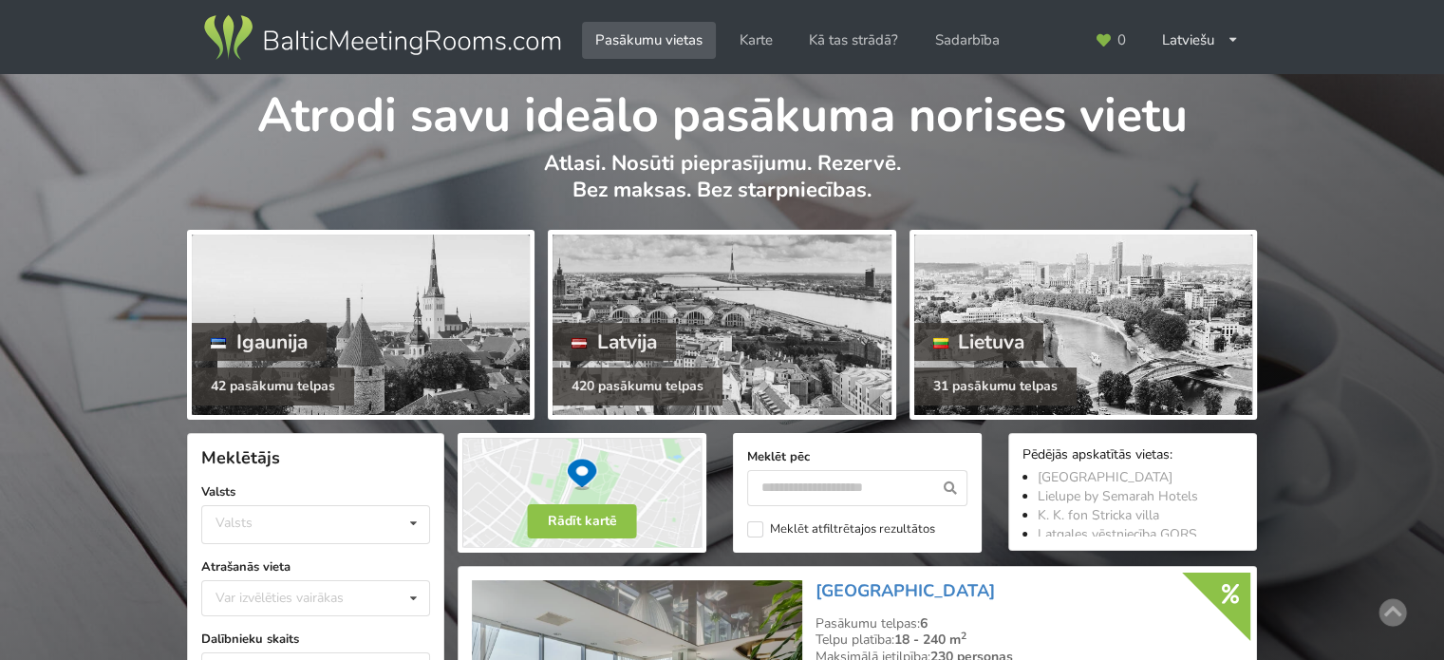
click at [349, 46] on img at bounding box center [382, 37] width 364 height 53
click at [451, 197] on p "Atlasi. Nosūti pieprasījumu. Rezervē. Bez maksas. Bez starpniecības." at bounding box center [722, 186] width 1070 height 73
click at [763, 41] on link "Karte" at bounding box center [756, 40] width 60 height 37
